Goal: Entertainment & Leisure: Browse casually

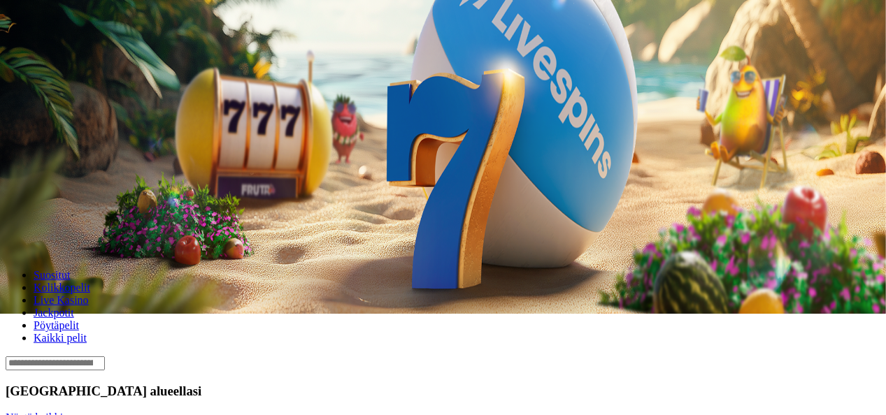
scroll to position [102, 0]
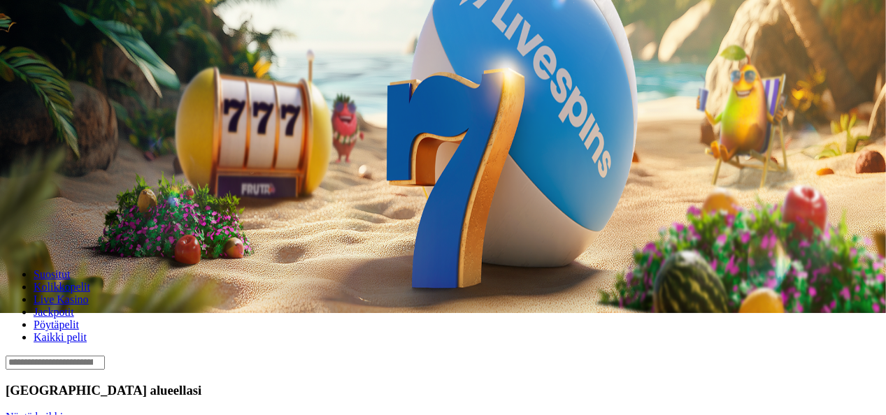
click at [105, 356] on input "Search" at bounding box center [55, 363] width 99 height 14
type input "****"
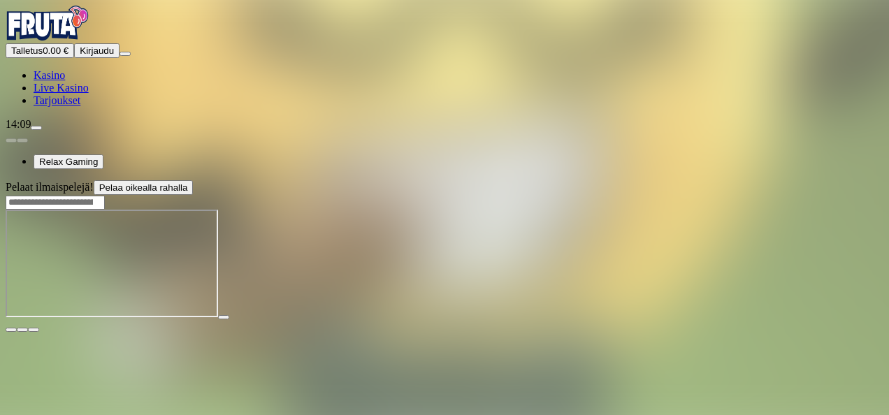
click at [34, 330] on span "fullscreen icon" at bounding box center [34, 330] width 0 height 0
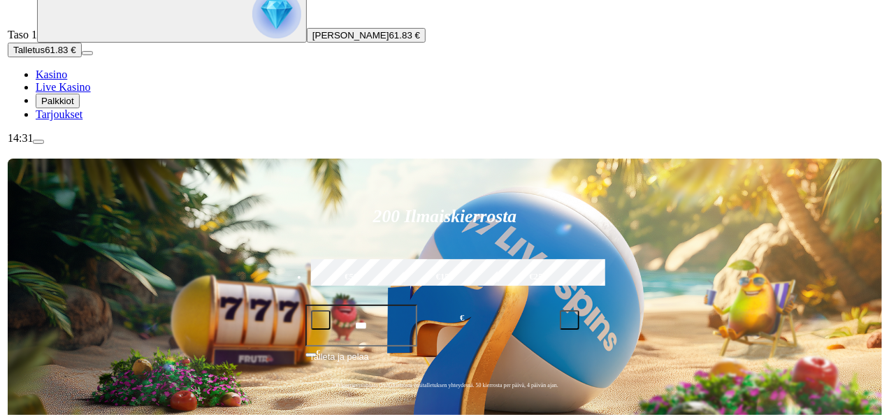
scroll to position [127, 0]
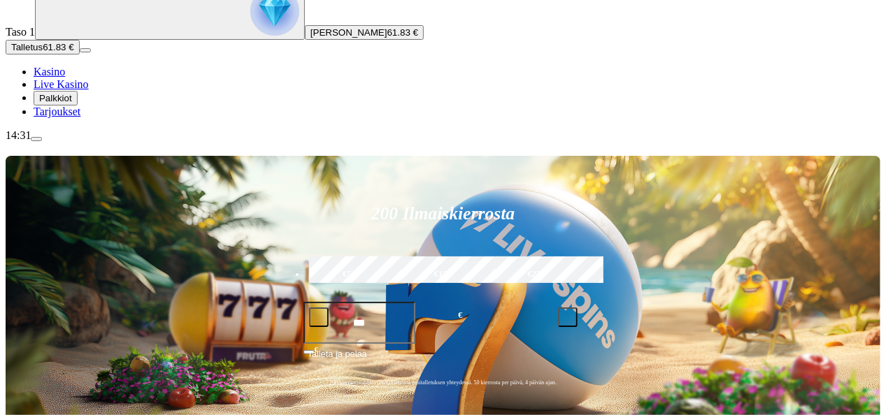
click at [36, 139] on span "menu icon" at bounding box center [36, 139] width 0 height 0
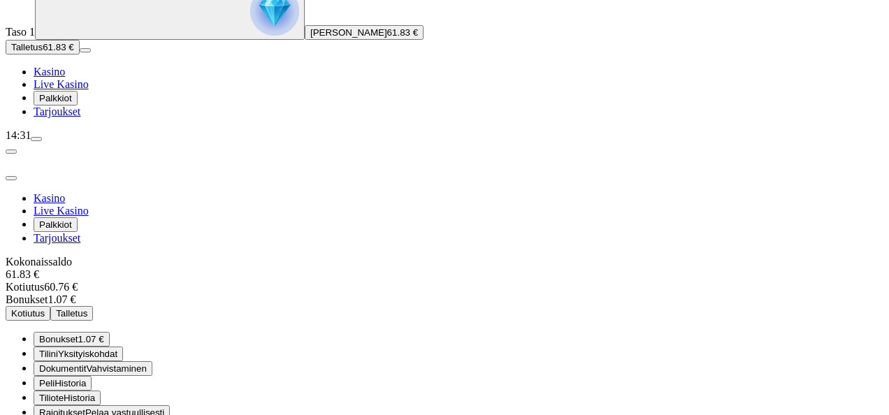
scroll to position [50, 0]
click at [104, 334] on span "1.07 €" at bounding box center [91, 339] width 26 height 10
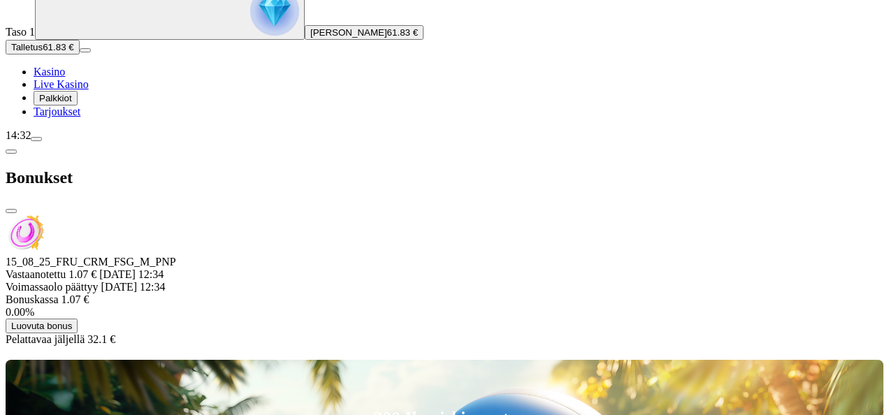
click at [11, 152] on span "chevron-left icon" at bounding box center [11, 152] width 0 height 0
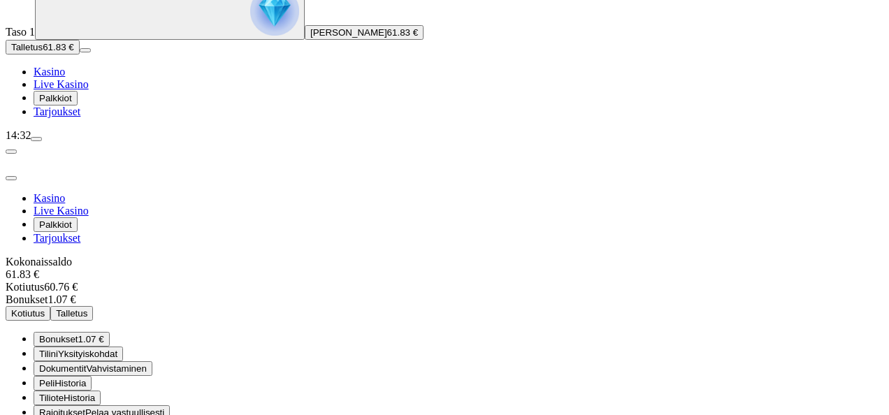
scroll to position [57, 0]
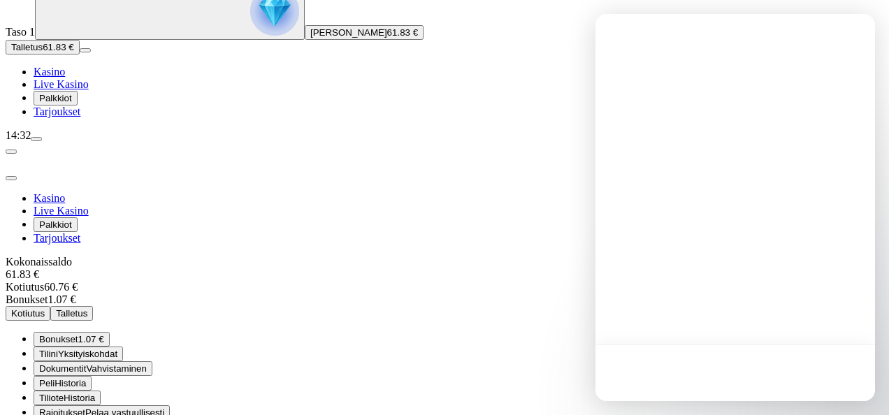
scroll to position [0, 0]
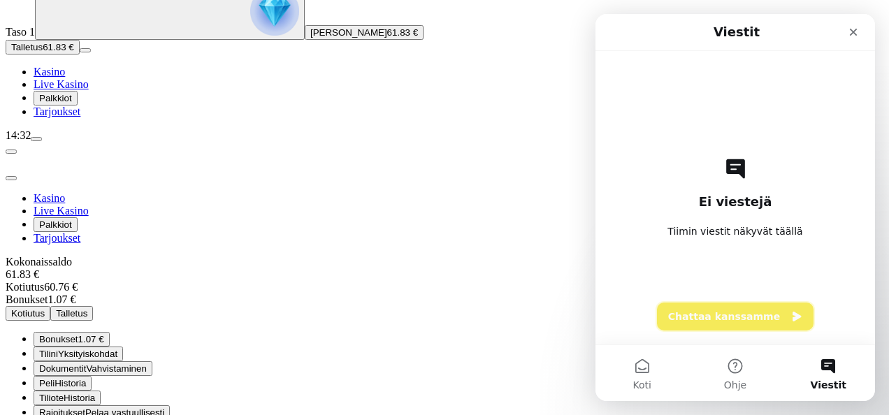
click at [738, 315] on button "Chattaa kanssamme" at bounding box center [735, 317] width 157 height 28
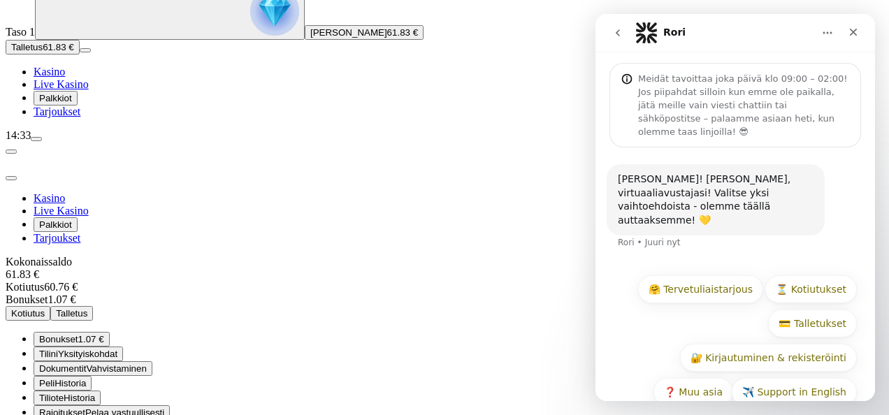
scroll to position [26, 0]
click at [803, 275] on button "⏳ Kotiutukset" at bounding box center [812, 289] width 92 height 28
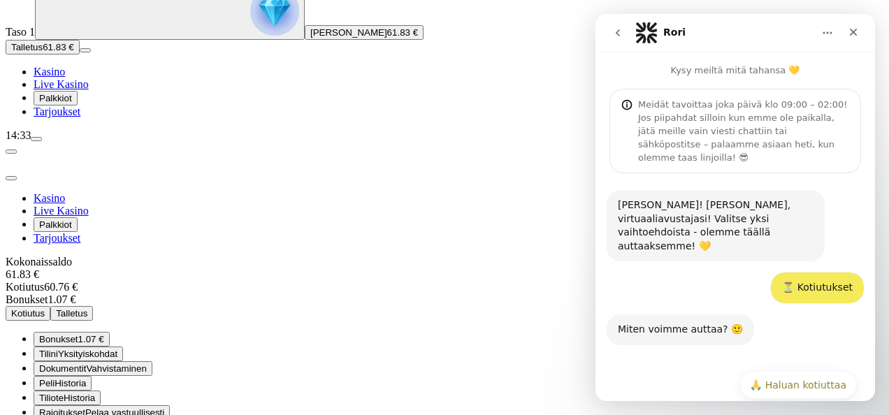
scroll to position [95, 0]
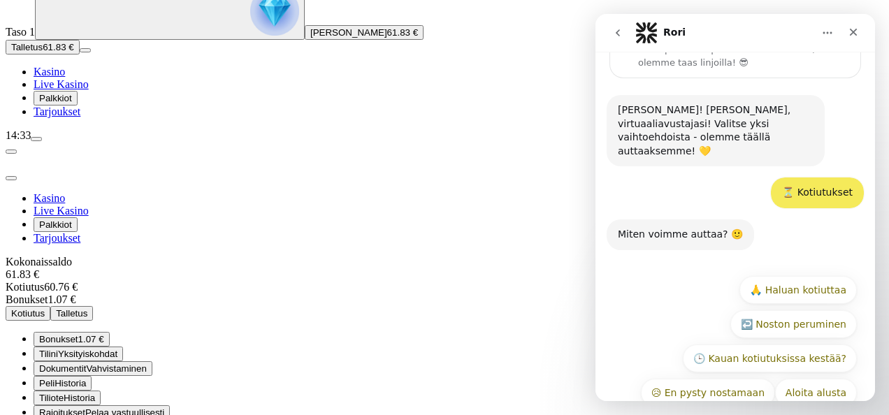
click at [621, 35] on icon "go back" at bounding box center [617, 32] width 11 height 11
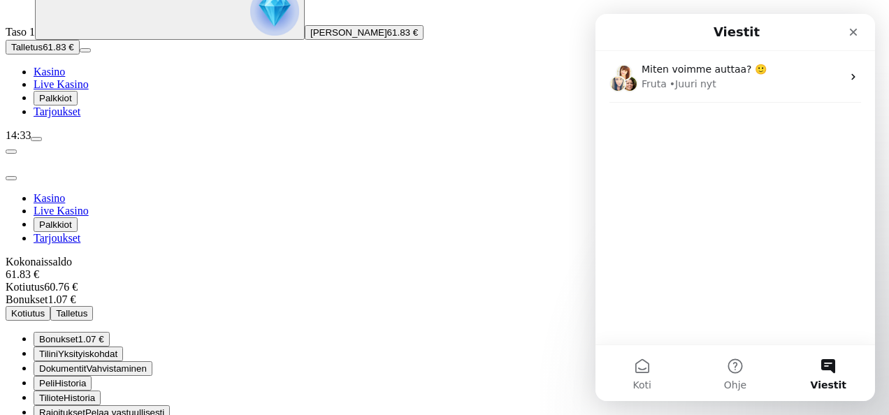
scroll to position [0, 0]
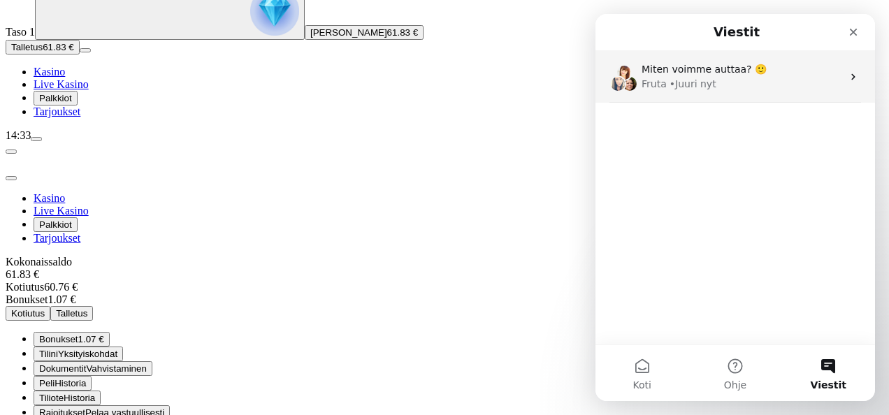
click at [732, 72] on span "Miten voimme auttaa? 🙂" at bounding box center [704, 69] width 125 height 11
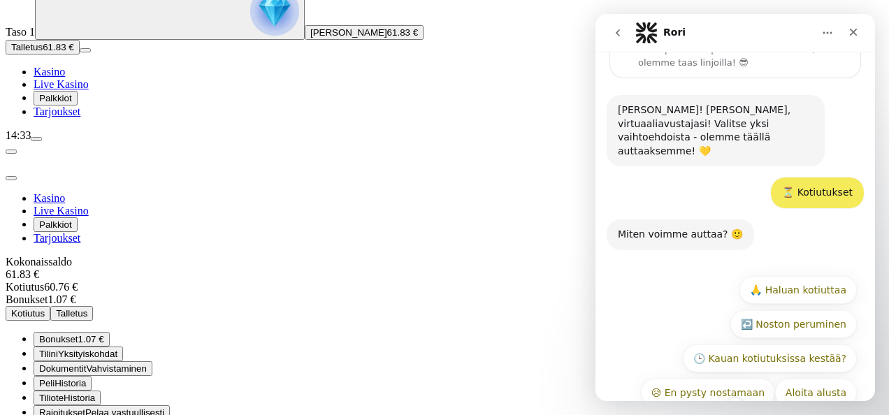
scroll to position [95, 0]
click at [808, 379] on button "Aloita alusta" at bounding box center [816, 393] width 82 height 28
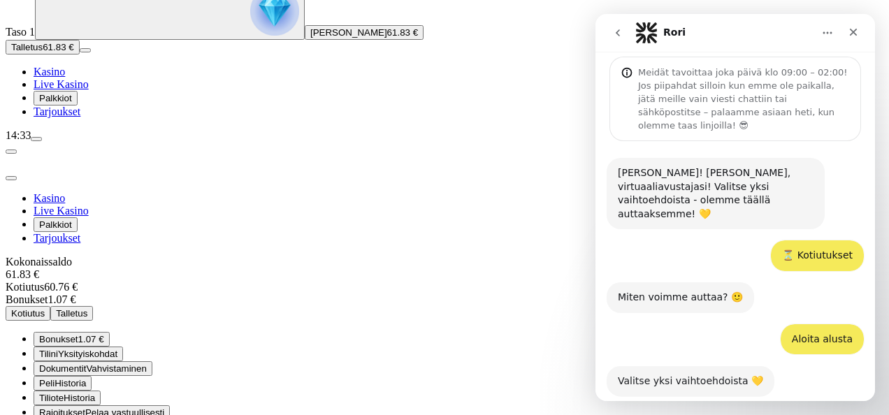
scroll to position [178, 0]
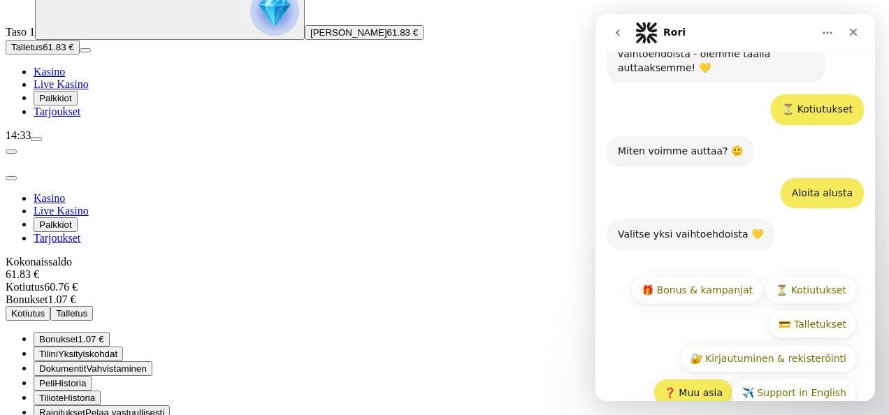
click at [703, 379] on button "❓ Muu asia" at bounding box center [694, 393] width 80 height 28
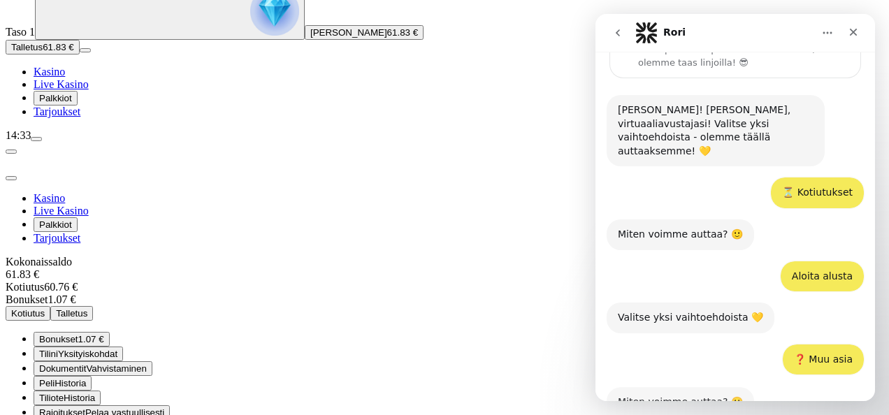
scroll to position [261, 0]
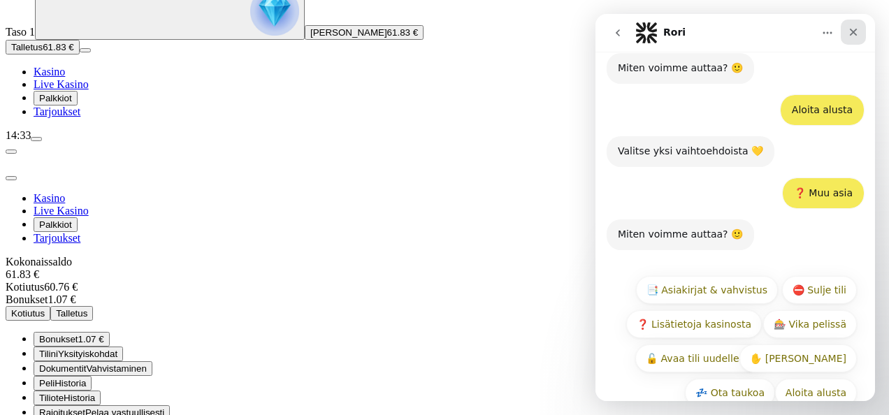
click at [854, 38] on div "Sulje" at bounding box center [853, 32] width 25 height 25
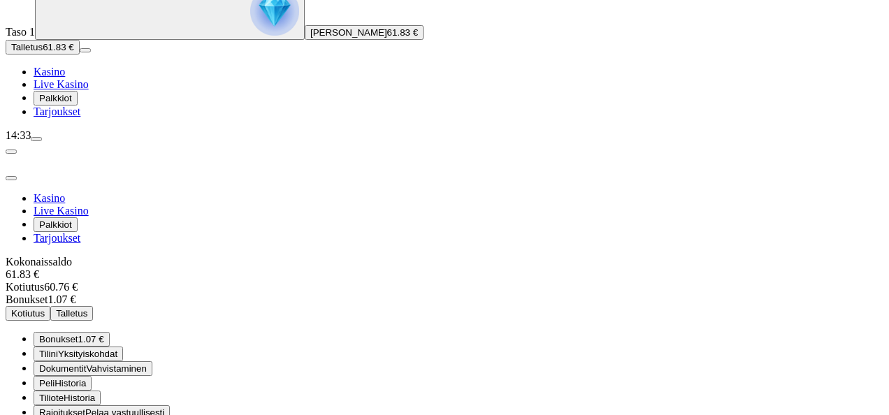
click at [72, 103] on span "Palkkiot" at bounding box center [55, 98] width 33 height 10
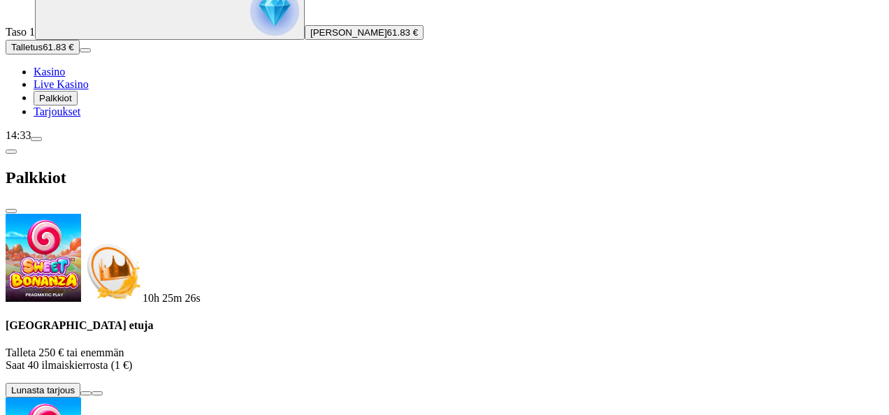
scroll to position [316, 0]
click at [11, 211] on span "close icon" at bounding box center [11, 211] width 0 height 0
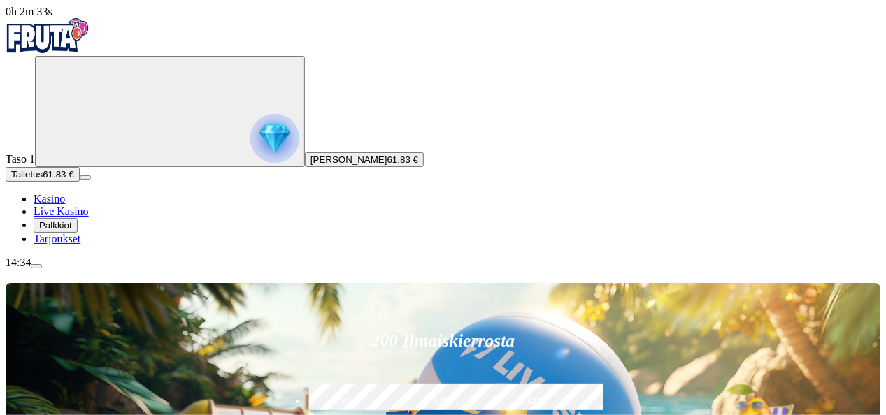
type input "****"
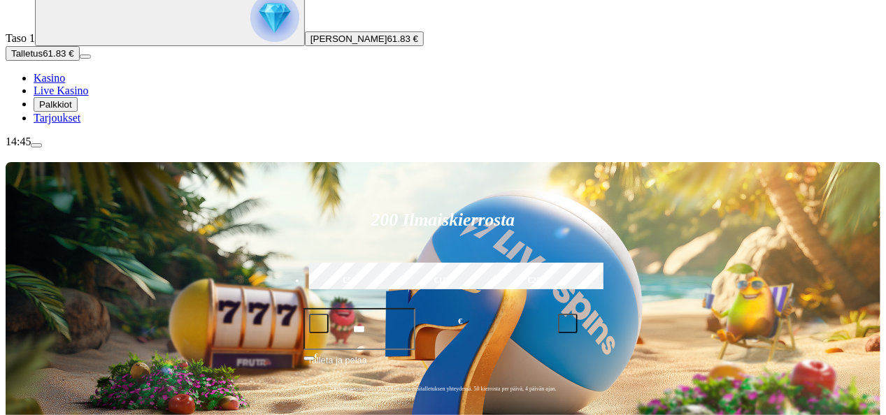
scroll to position [124, 0]
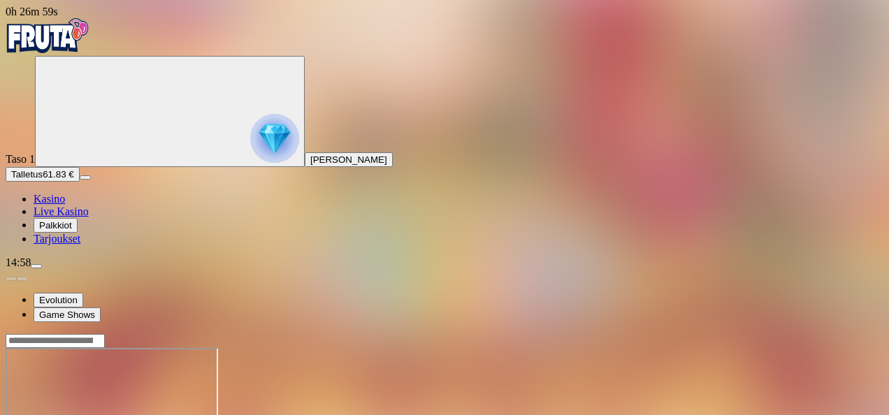
scroll to position [189, 0]
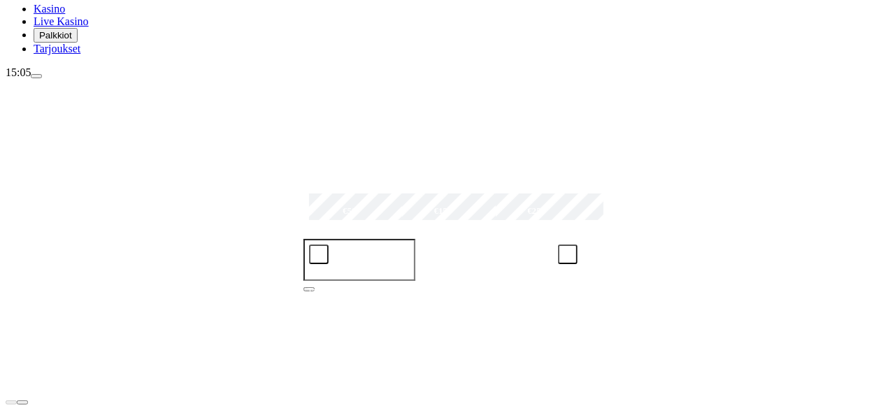
scroll to position [187, 0]
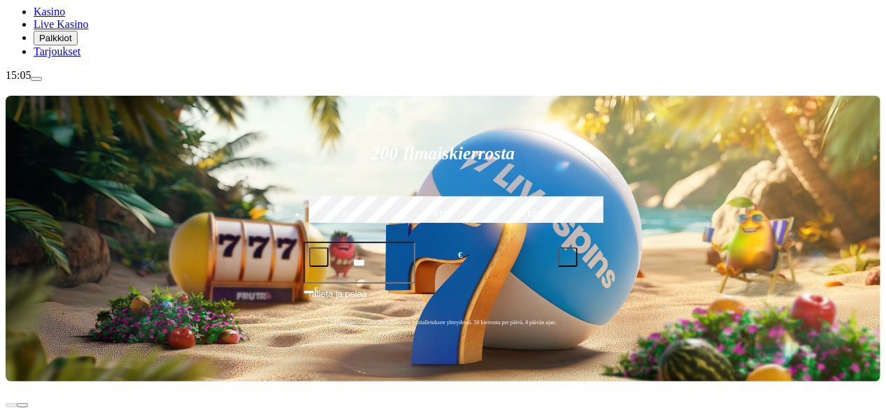
type input "****"
